Goal: Information Seeking & Learning: Learn about a topic

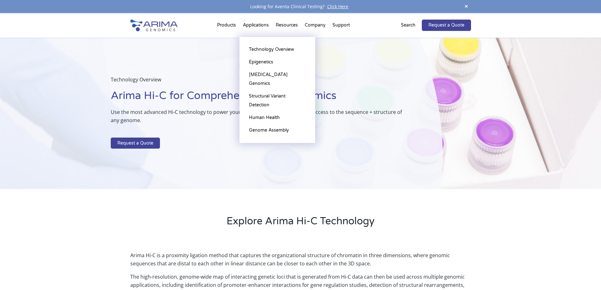
click at [260, 24] on li "Applications Technology Overview Epigenetics [MEDICAL_DATA] Genomics Structural…" at bounding box center [256, 26] width 33 height 21
click at [269, 75] on link "[MEDICAL_DATA] Genomics" at bounding box center [277, 78] width 63 height 21
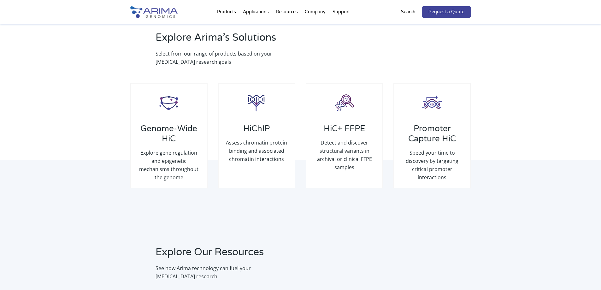
scroll to position [253, 0]
